Goal: Information Seeking & Learning: Learn about a topic

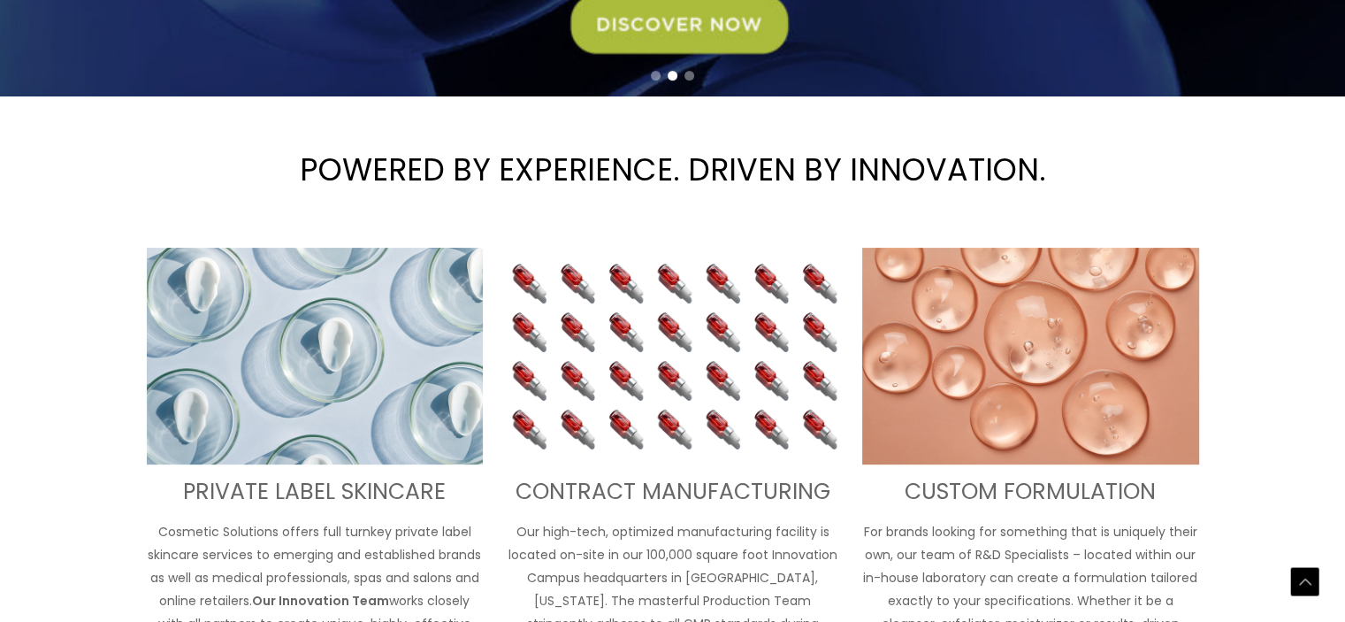
scroll to position [523, 0]
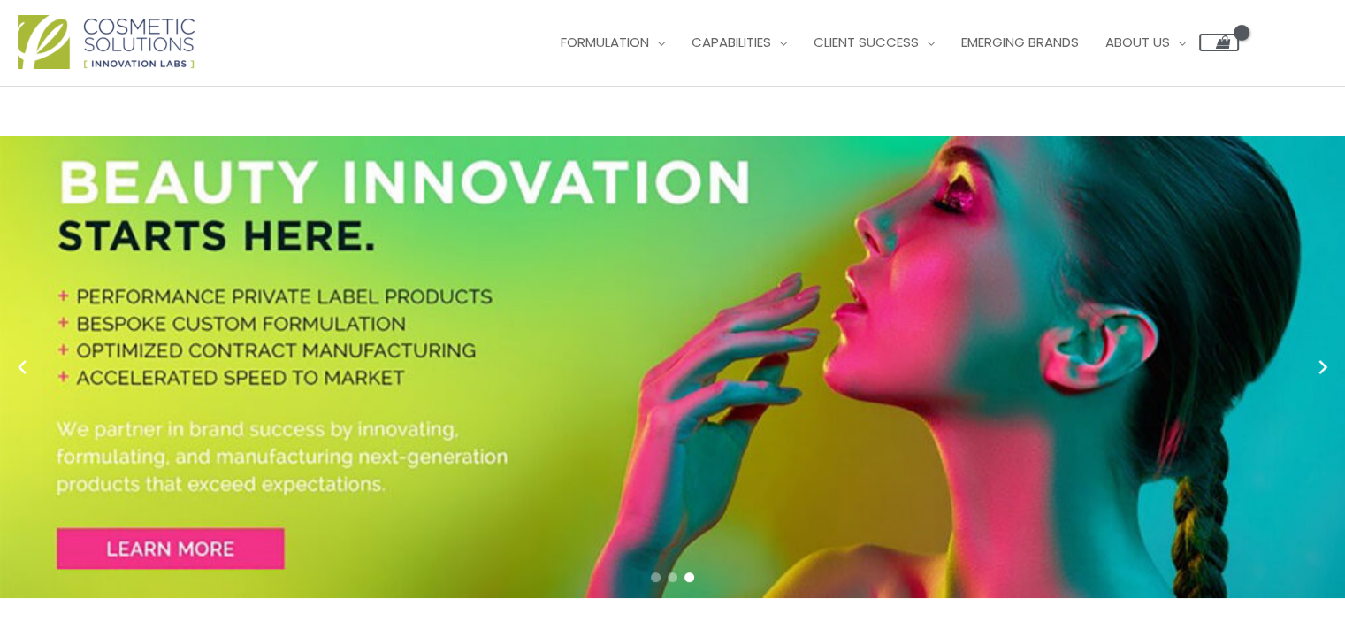
scroll to position [0, 0]
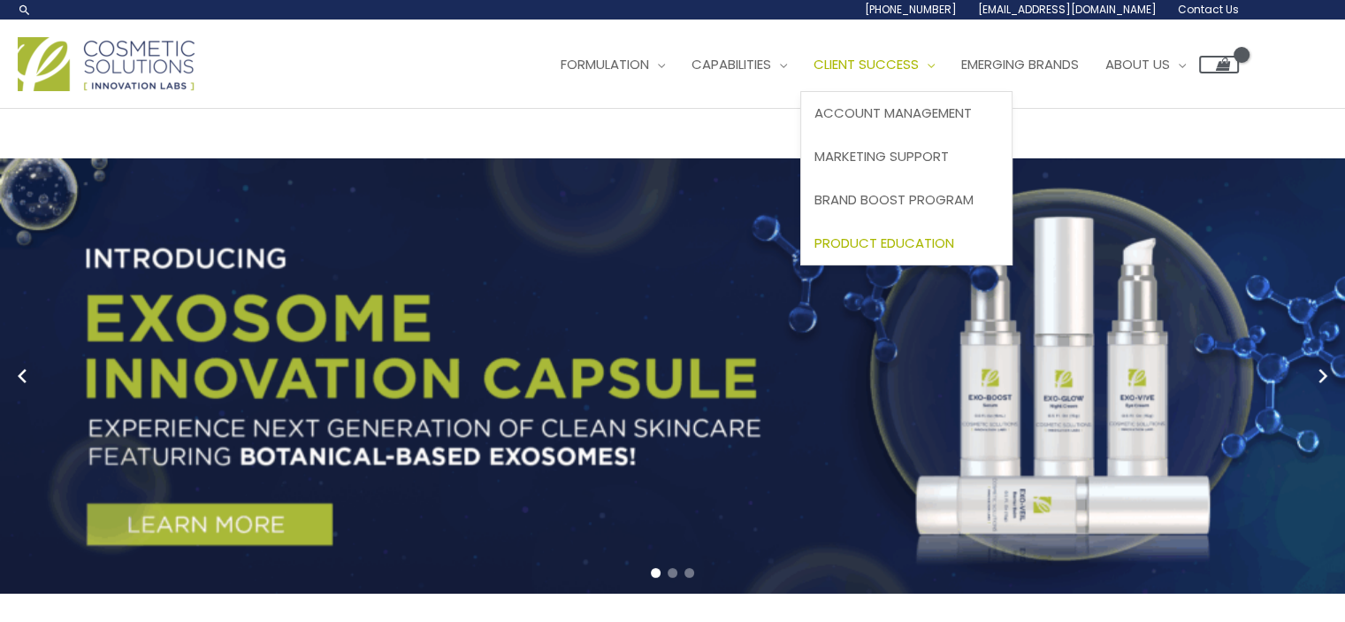
click at [815, 252] on span "Product Education" at bounding box center [885, 242] width 140 height 19
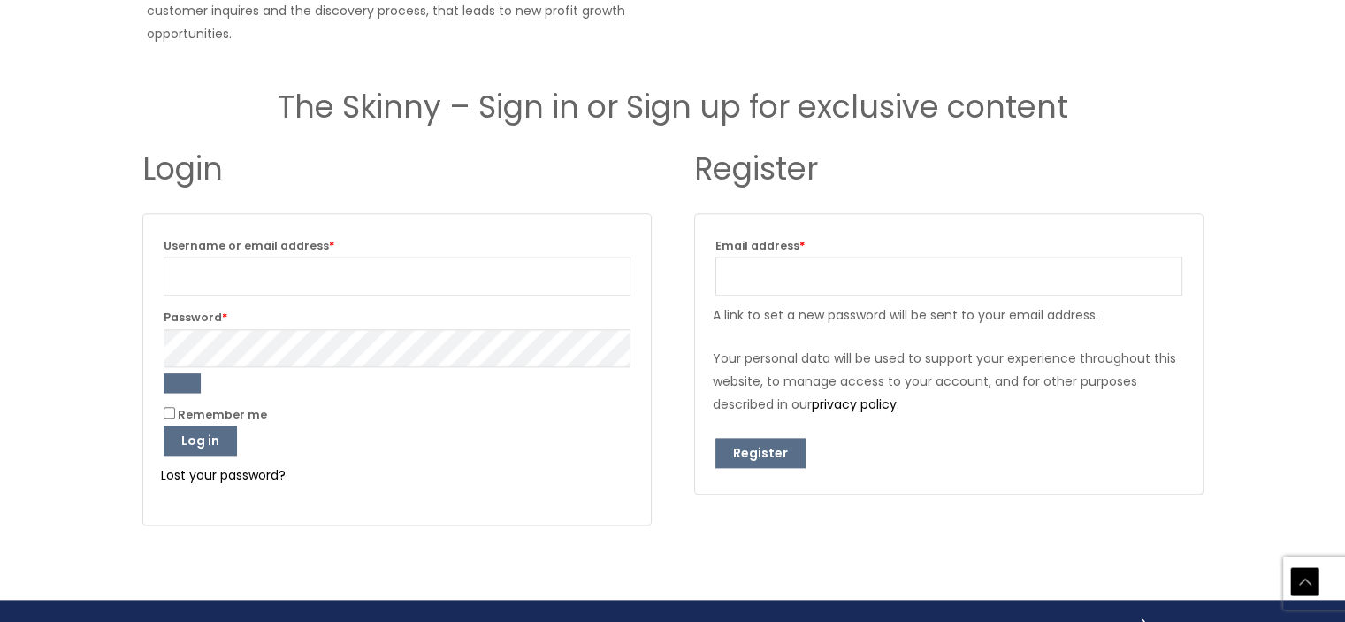
scroll to position [2009, 0]
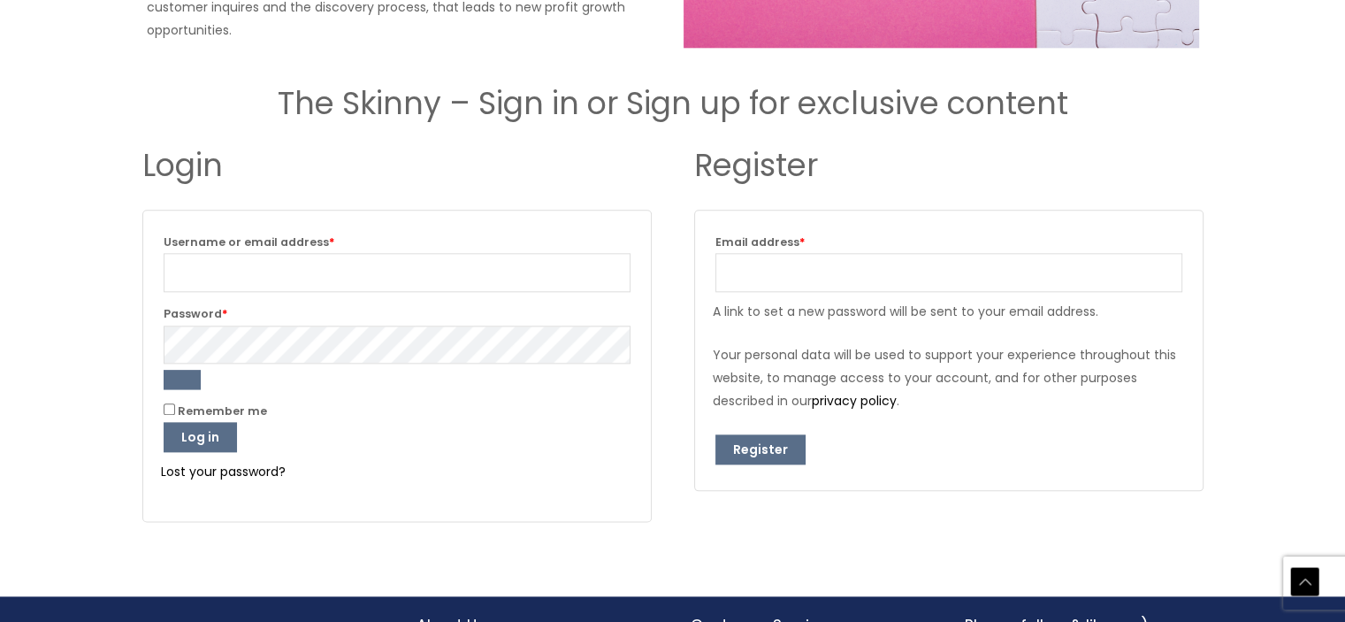
drag, startPoint x: 0, startPoint y: 0, endPoint x: 448, endPoint y: 246, distance: 511.4
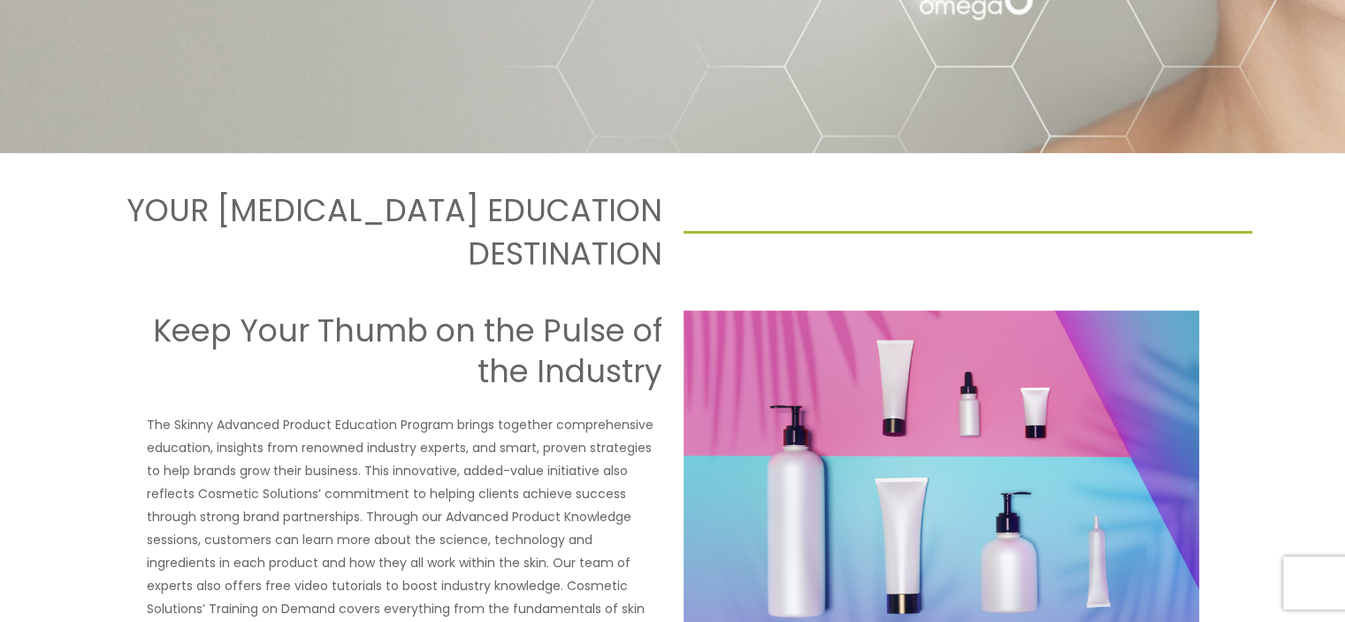
scroll to position [0, 0]
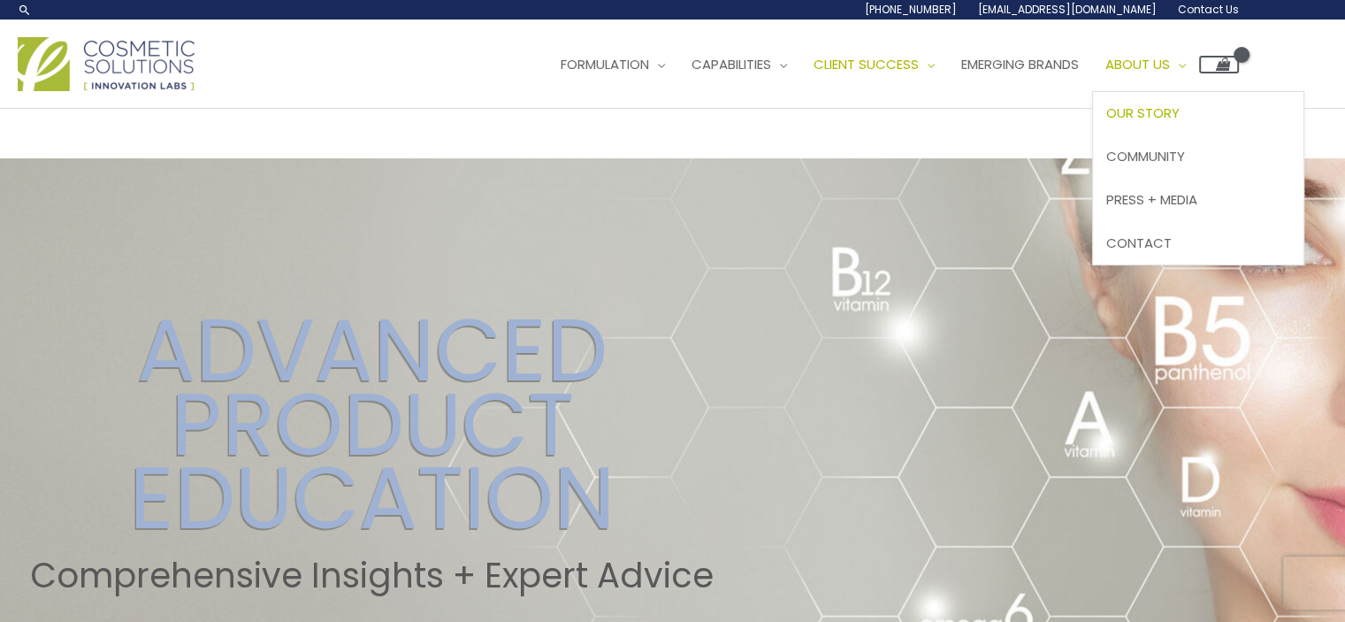
click at [1106, 122] on span "Our Story" at bounding box center [1142, 112] width 73 height 19
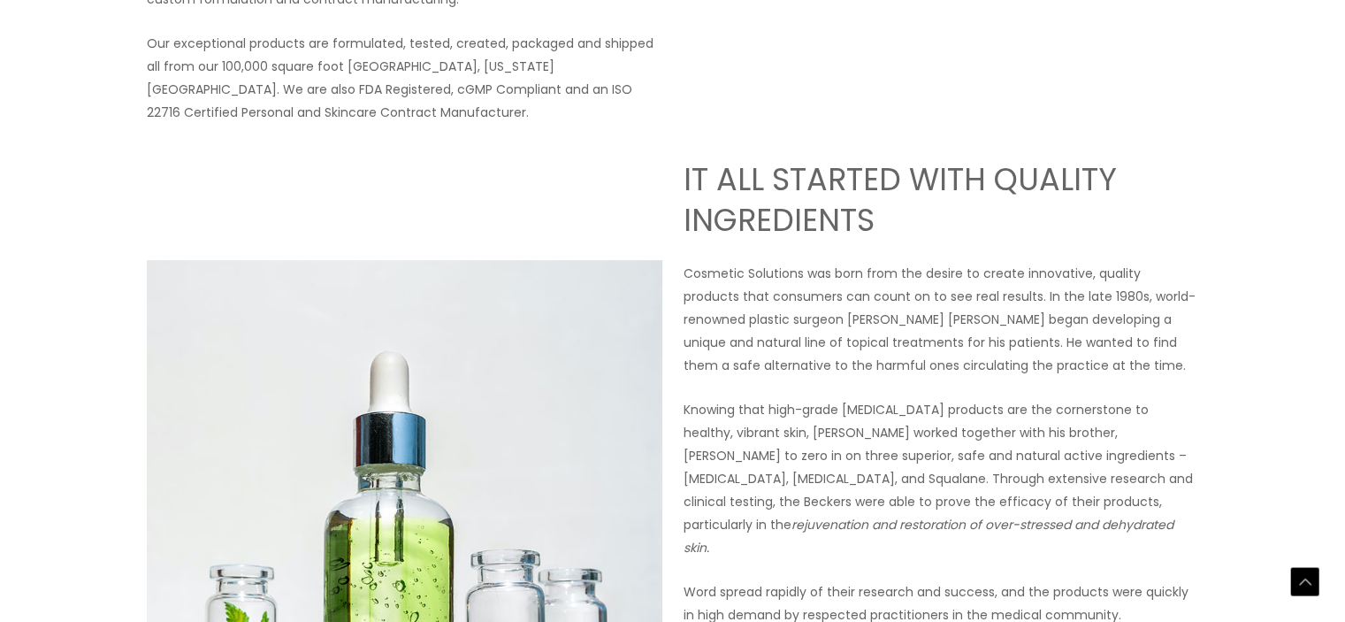
scroll to position [578, 0]
